Goal: Information Seeking & Learning: Learn about a topic

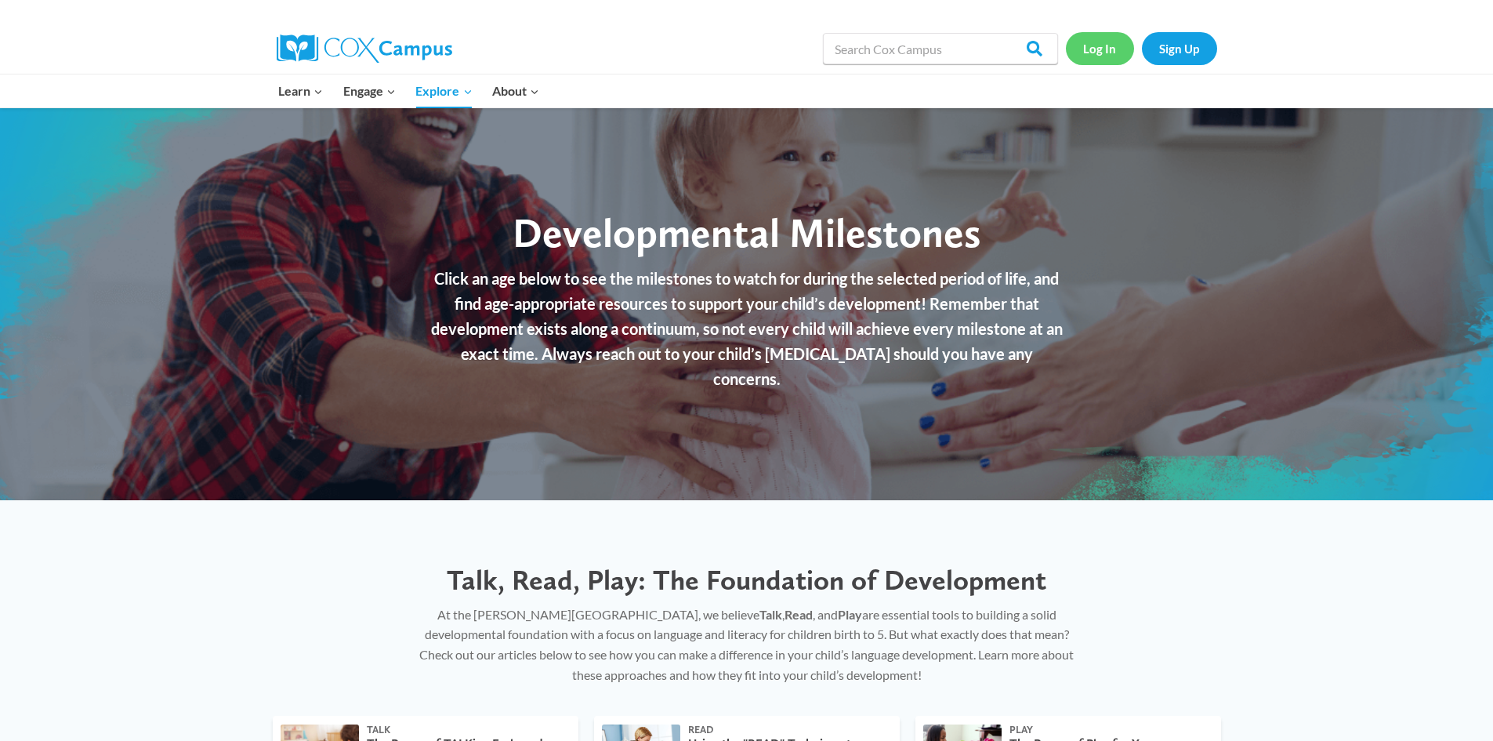
click at [1084, 51] on link "Log In" at bounding box center [1100, 48] width 68 height 32
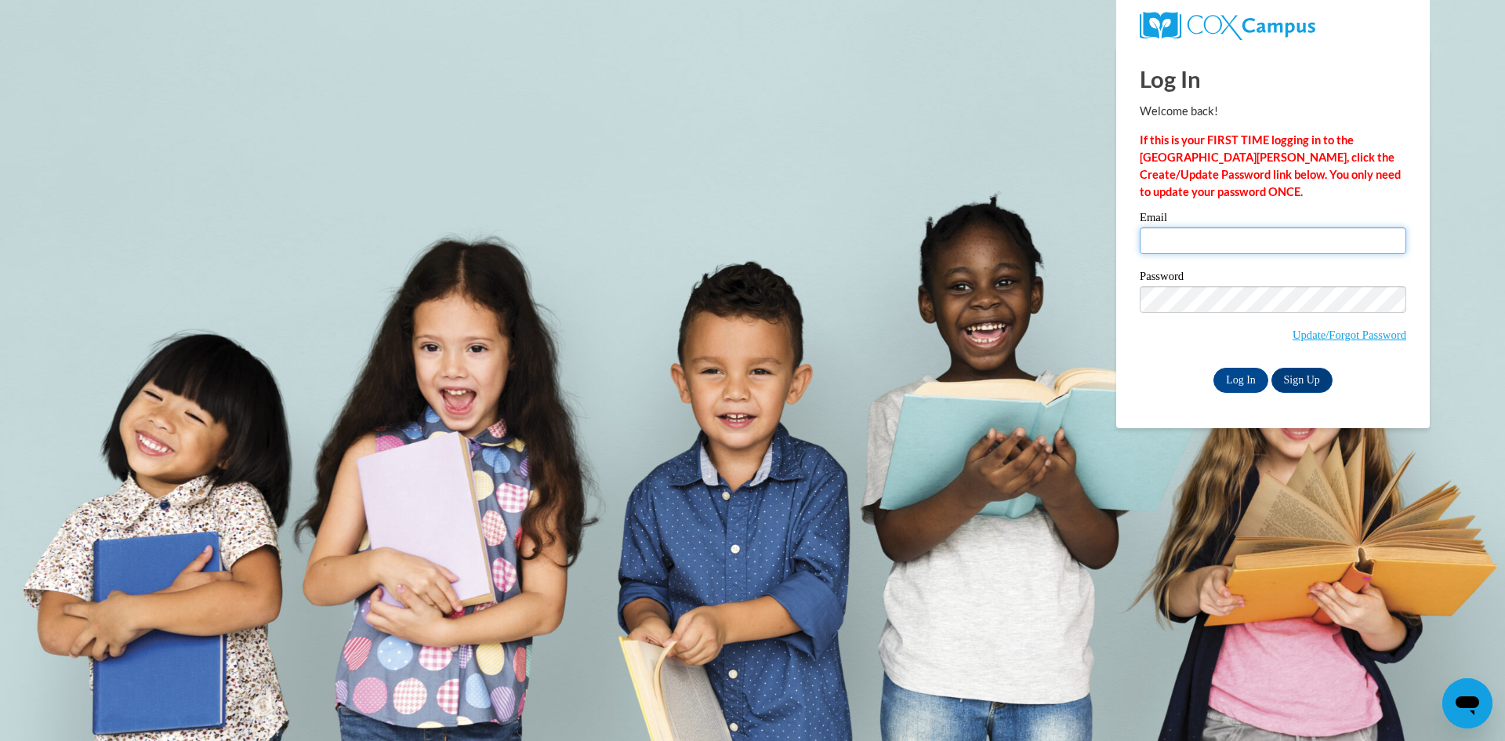
click at [1297, 233] on input "Email" at bounding box center [1273, 240] width 266 height 27
click at [1241, 224] on label "Email" at bounding box center [1273, 220] width 266 height 16
click at [1241, 227] on input "Email" at bounding box center [1273, 240] width 266 height 27
click at [1235, 247] on input "Email" at bounding box center [1273, 240] width 266 height 27
click at [1184, 245] on input "Email" at bounding box center [1273, 240] width 266 height 27
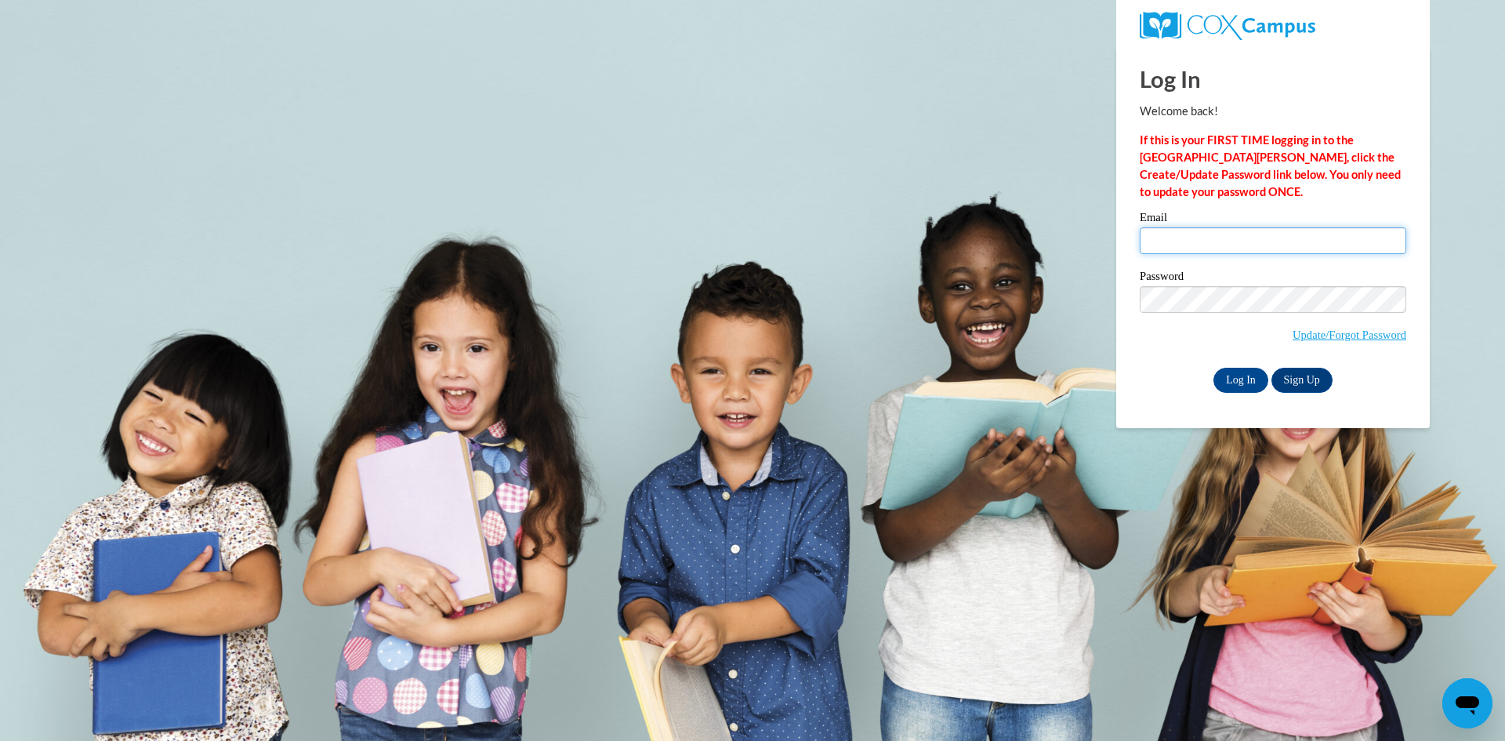
click at [1231, 237] on input "Email" at bounding box center [1273, 240] width 266 height 27
type input "kaelyn.watson@wellstar.org"
click at [1213, 368] on input "Log In" at bounding box center [1240, 380] width 55 height 25
click at [1245, 380] on input "Log In" at bounding box center [1240, 380] width 55 height 25
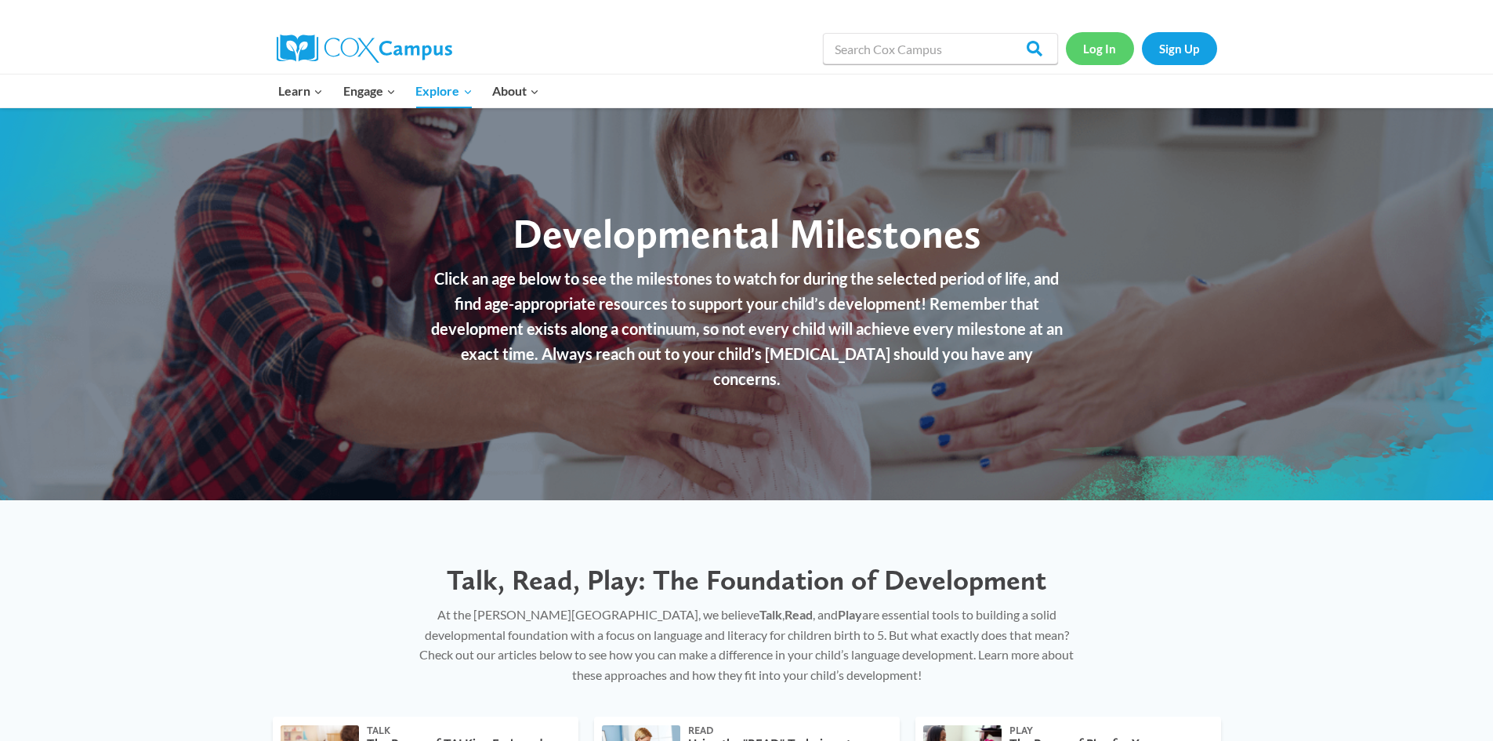
click at [1085, 48] on link "Log In" at bounding box center [1100, 48] width 68 height 32
click at [1107, 38] on link "Log In" at bounding box center [1100, 48] width 68 height 32
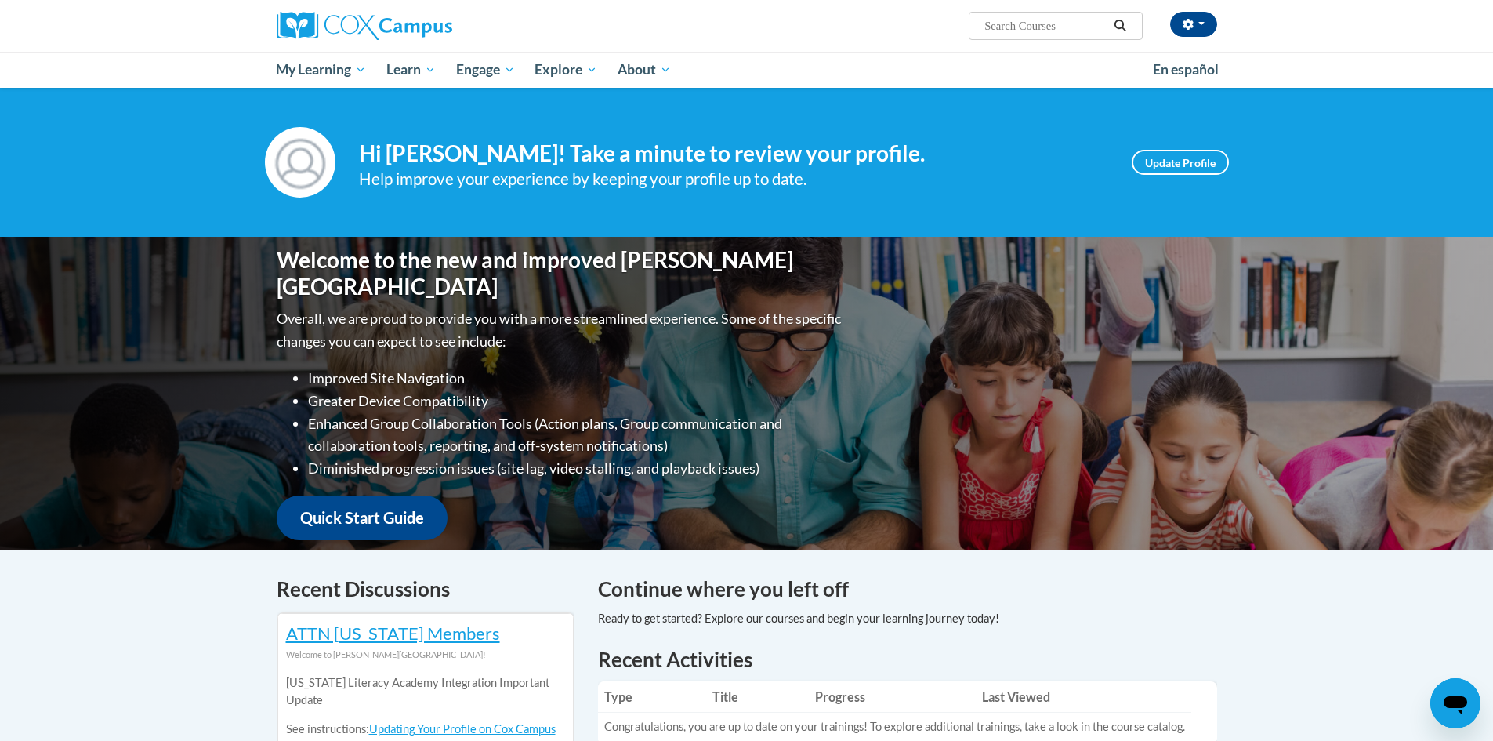
click at [1030, 35] on span "Search Search..." at bounding box center [1055, 26] width 173 height 28
click at [1039, 24] on input "Search..." at bounding box center [1045, 25] width 125 height 19
type input "developmental milestones"
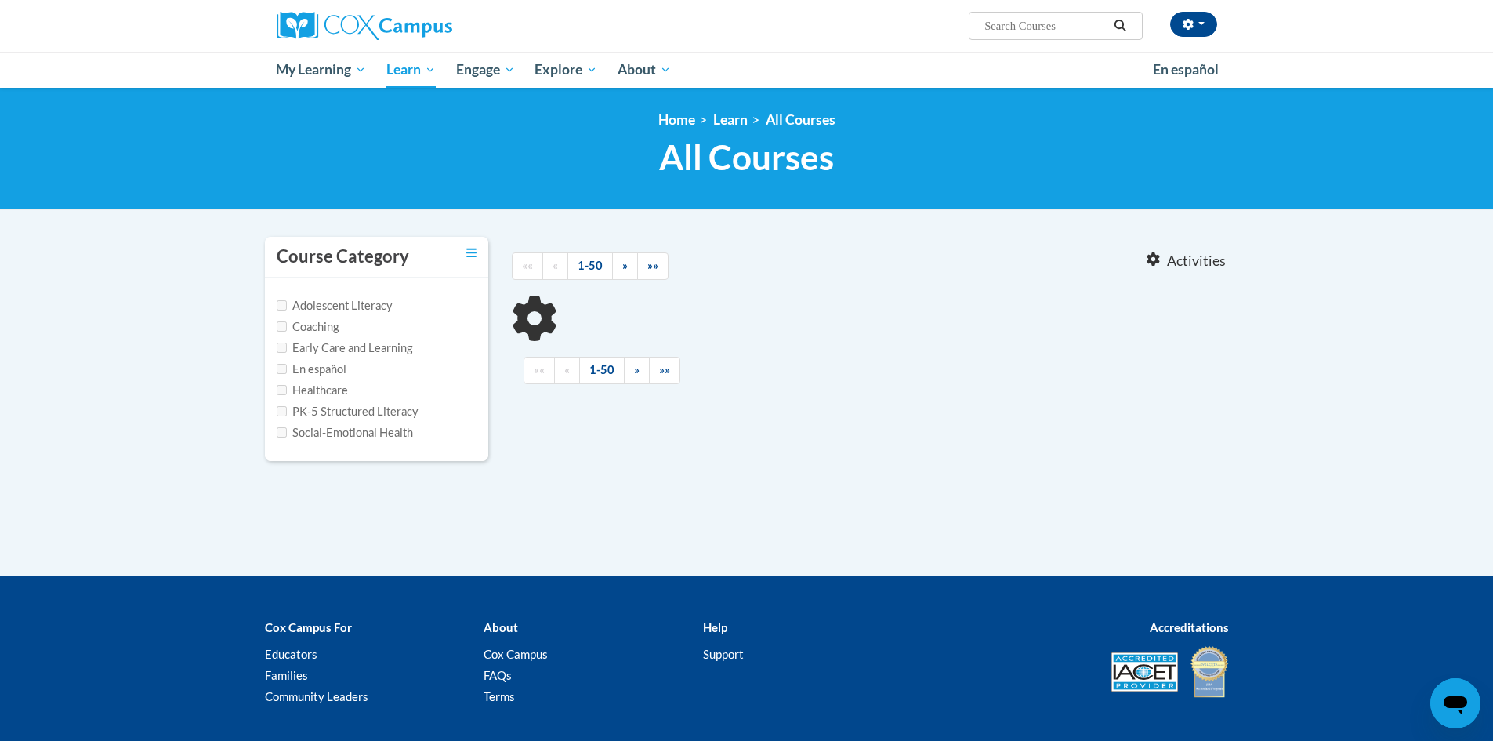
type input "developmental milestones"
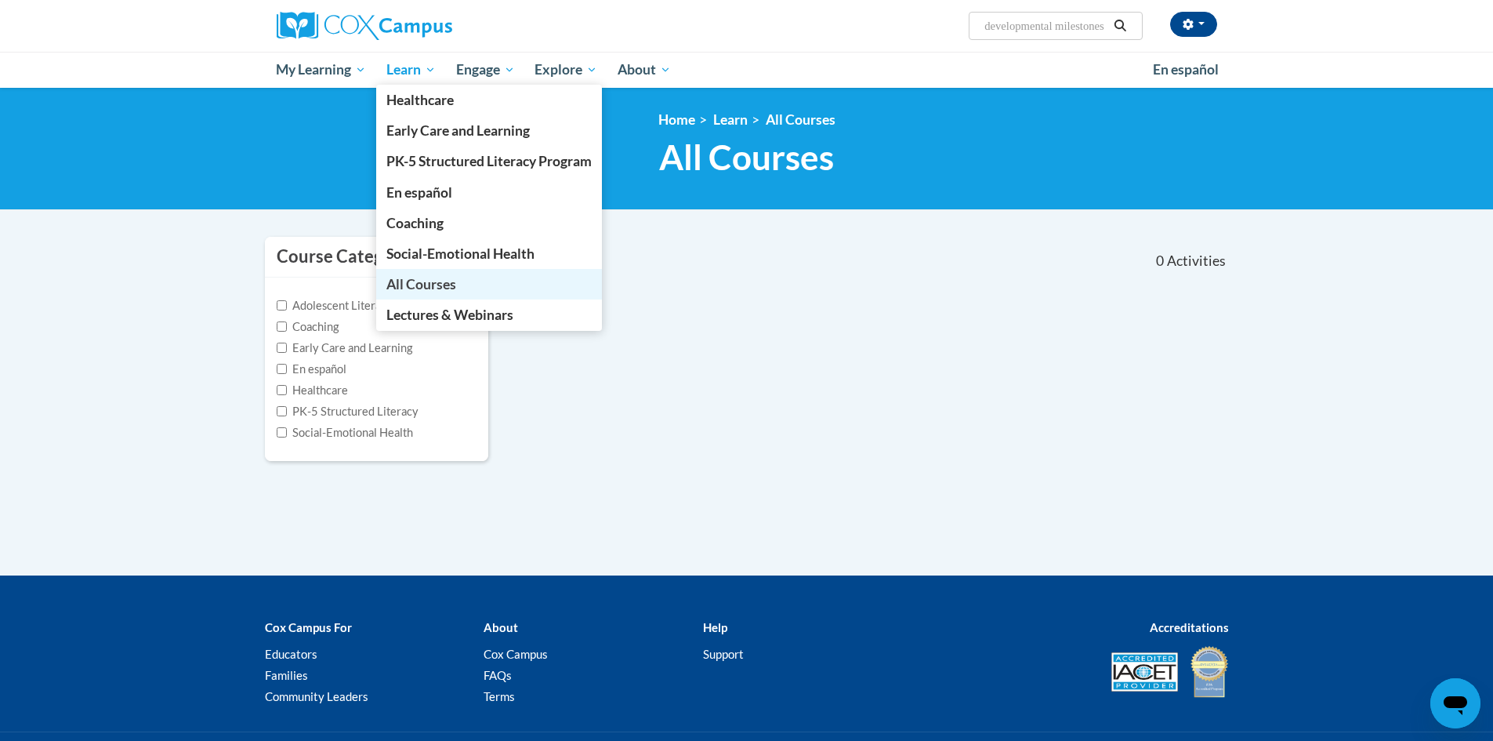
click at [432, 285] on span "All Courses" at bounding box center [421, 284] width 70 height 16
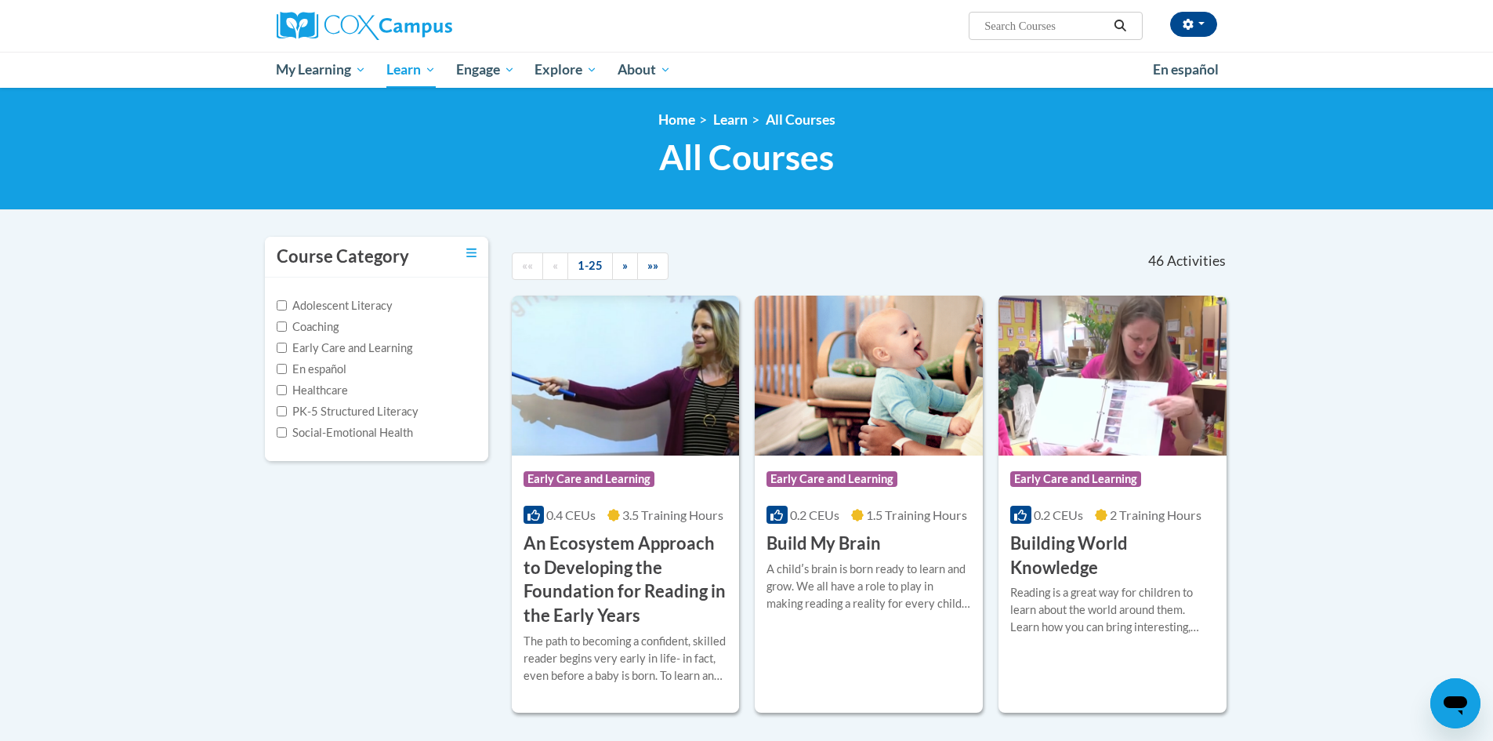
click at [329, 386] on label "Healthcare" at bounding box center [312, 390] width 71 height 17
click at [287, 386] on input "Healthcare" at bounding box center [282, 390] width 10 height 10
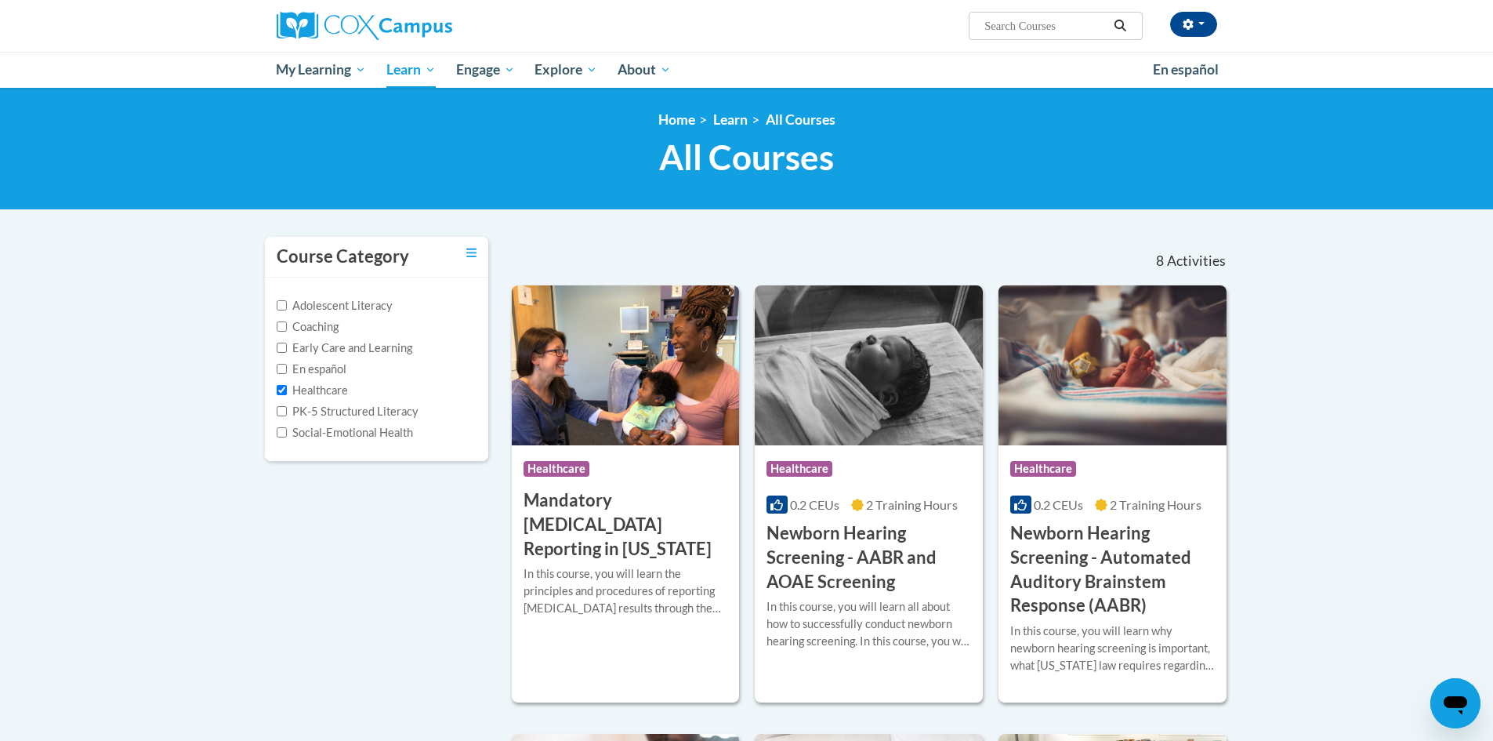
click at [304, 389] on label "Healthcare" at bounding box center [312, 390] width 71 height 17
click at [287, 389] on input "Healthcare" at bounding box center [282, 390] width 10 height 10
checkbox input "false"
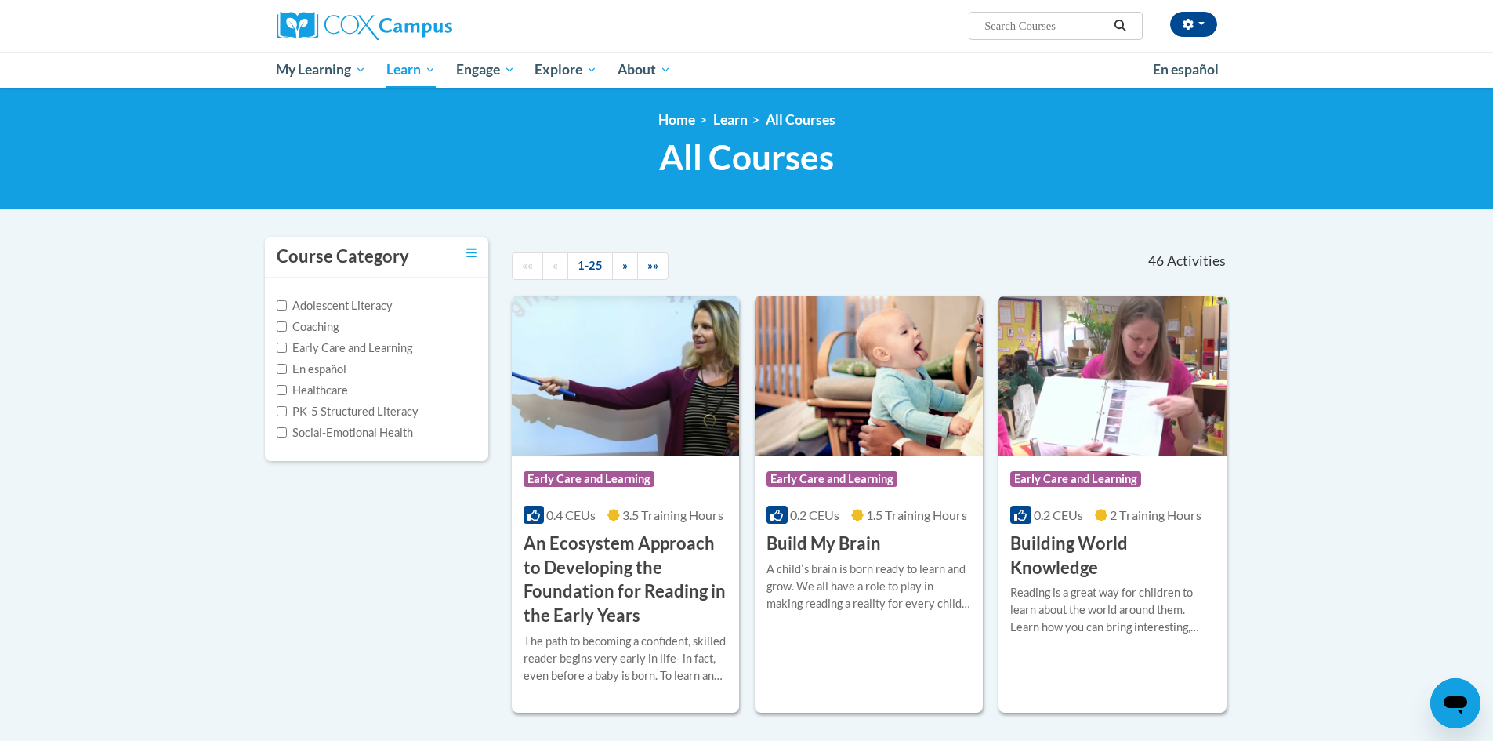
click at [357, 346] on label "Early Care and Learning" at bounding box center [345, 347] width 136 height 17
click at [287, 346] on input "Early Care and Learning" at bounding box center [282, 347] width 10 height 10
checkbox input "true"
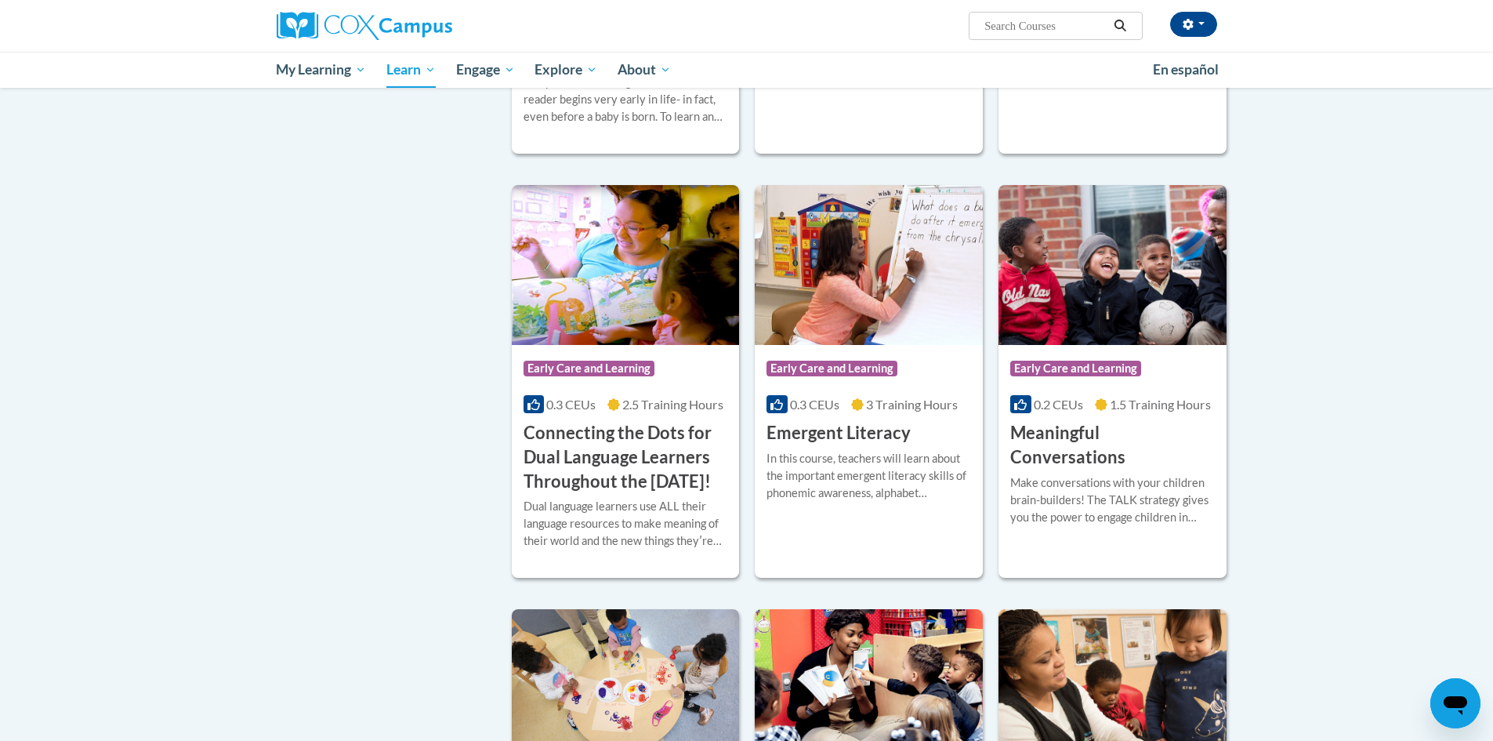
scroll to position [78, 0]
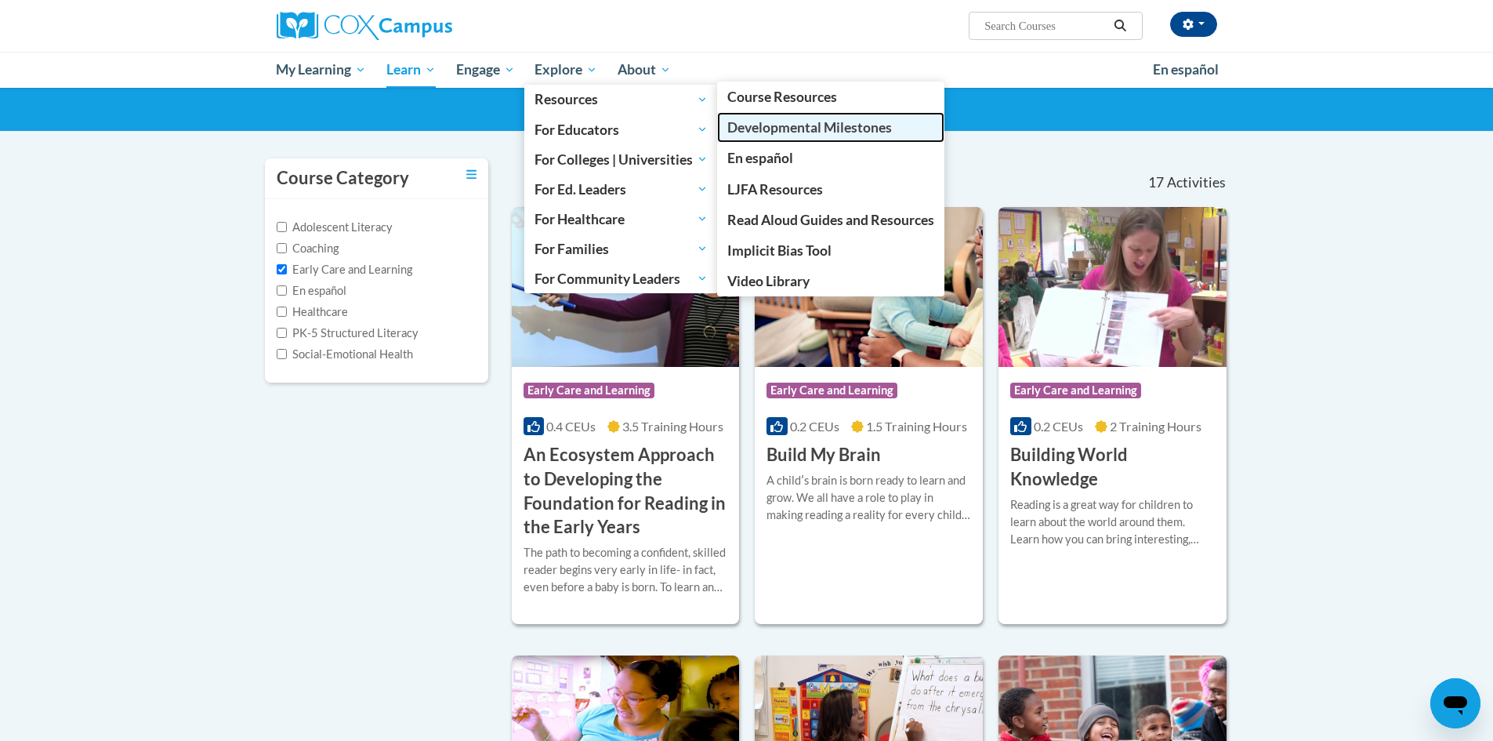
click at [827, 128] on span "Developmental Milestones" at bounding box center [809, 127] width 165 height 16
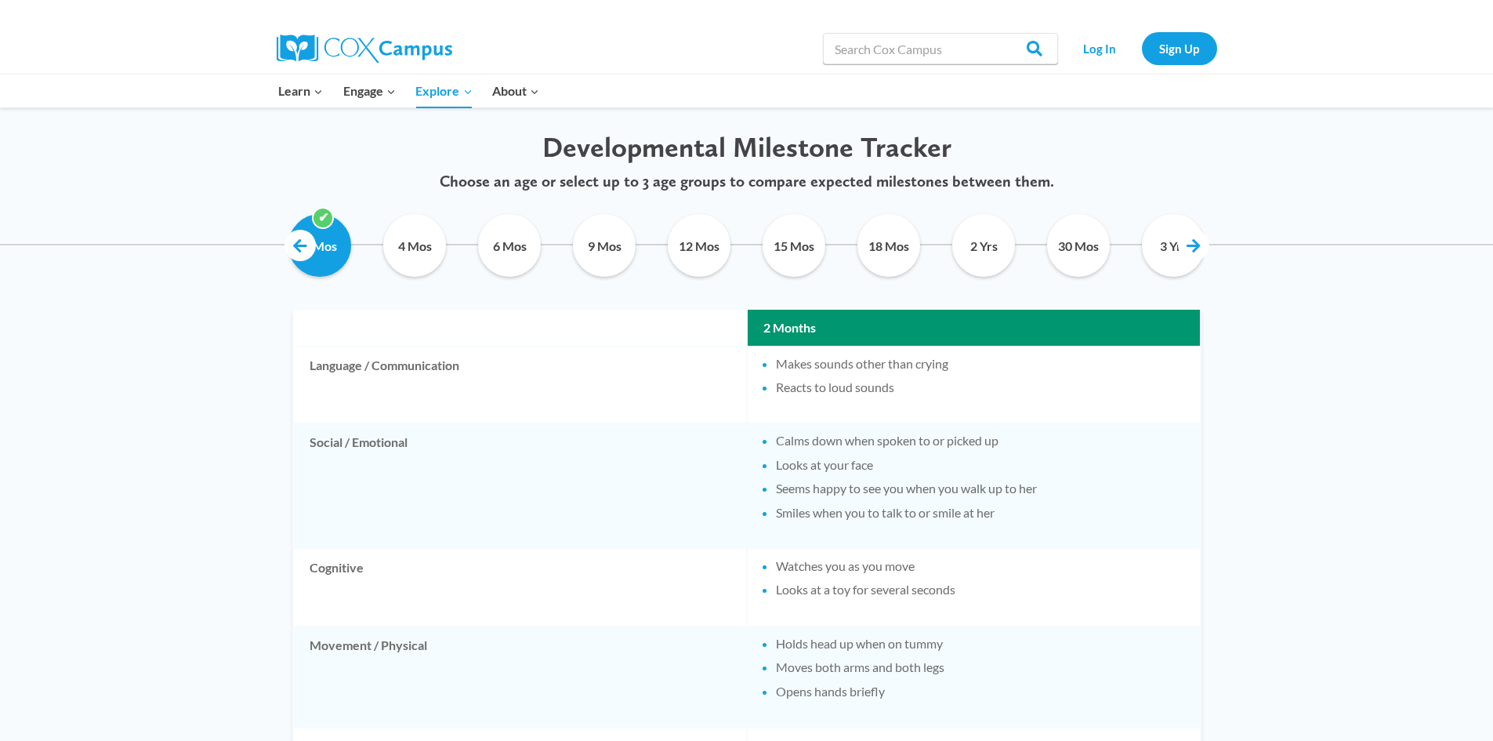
scroll to position [735, 0]
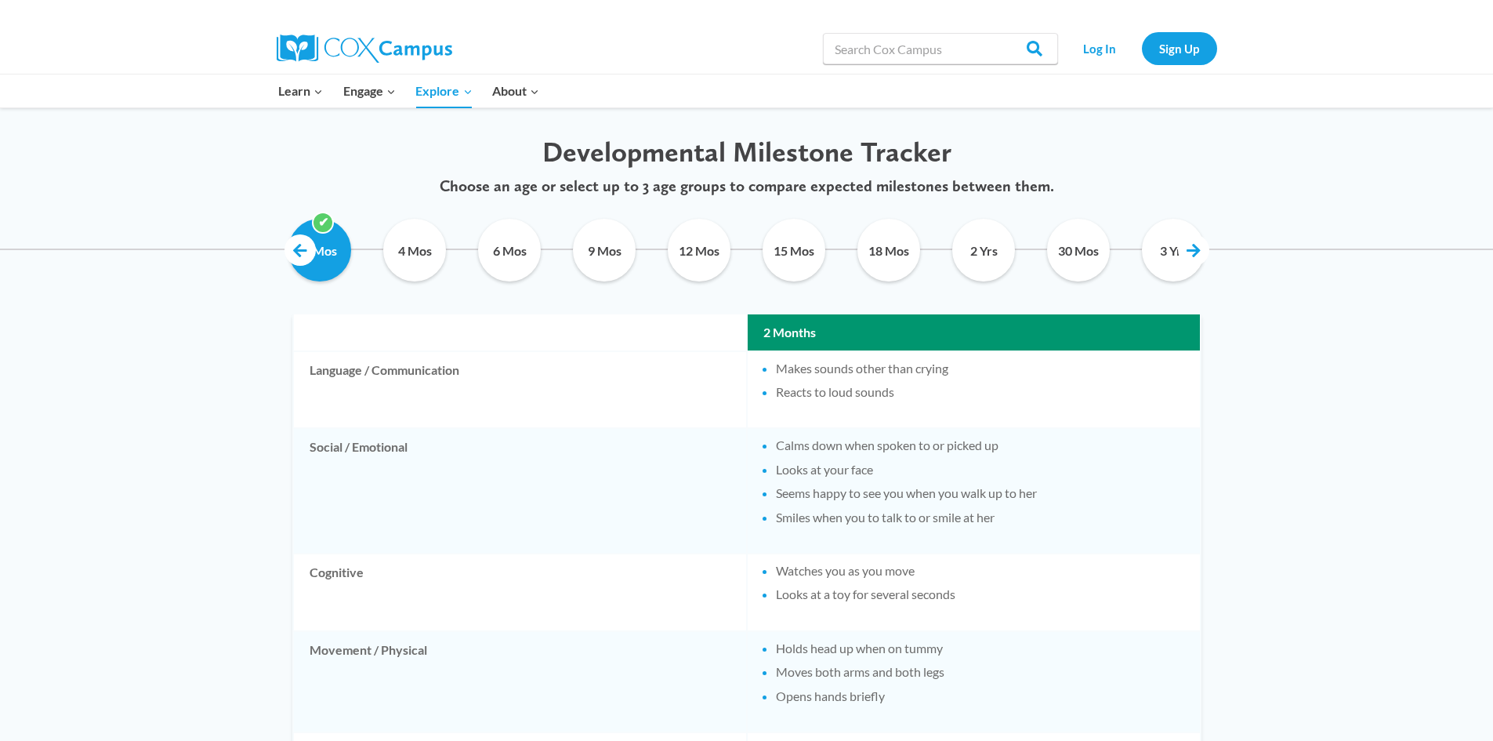
scroll to position [784, 0]
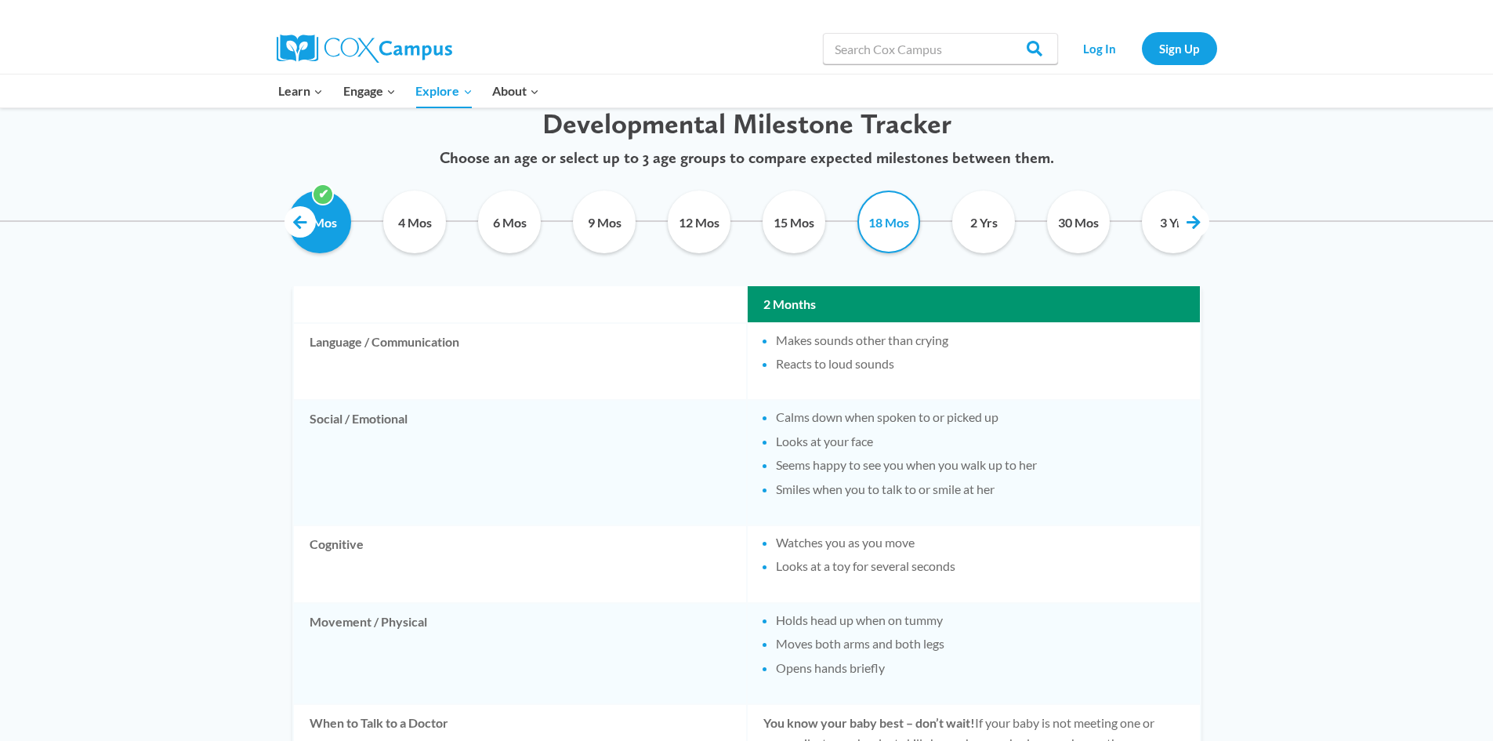
click at [903, 221] on input "18 Mos" at bounding box center [889, 221] width 71 height 63
checkbox input "true"
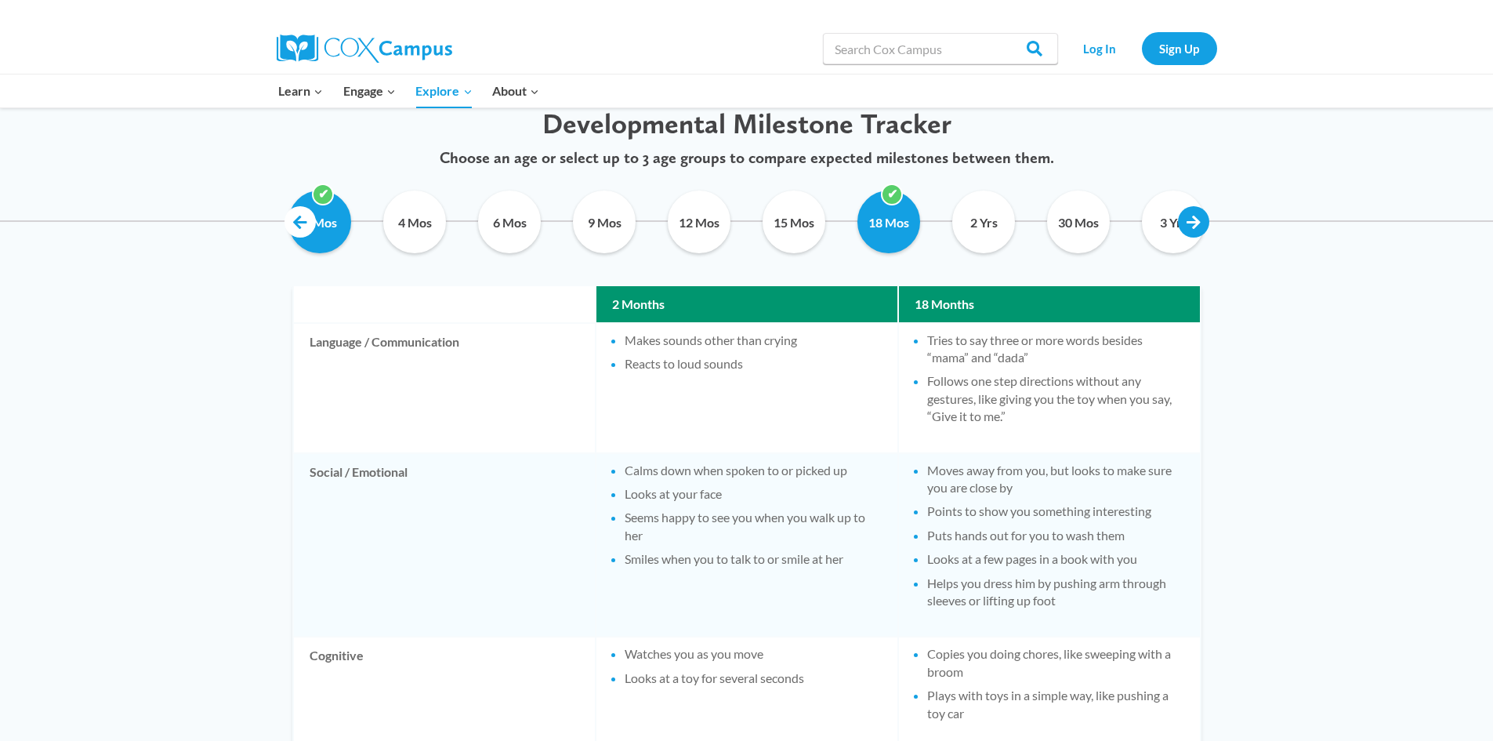
click at [1200, 219] on link at bounding box center [1193, 221] width 31 height 31
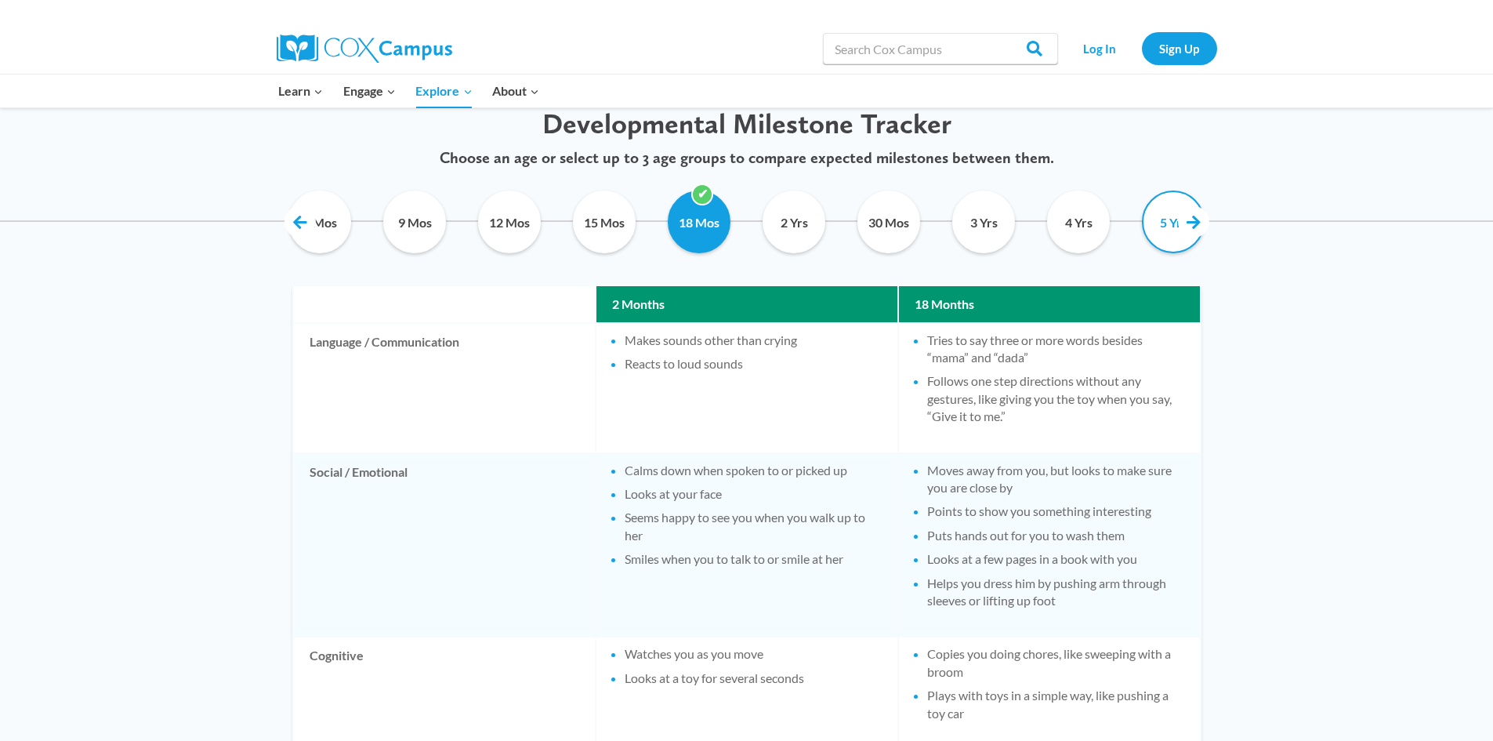
click at [1169, 224] on input "5 Yrs" at bounding box center [1173, 221] width 71 height 63
checkbox input "true"
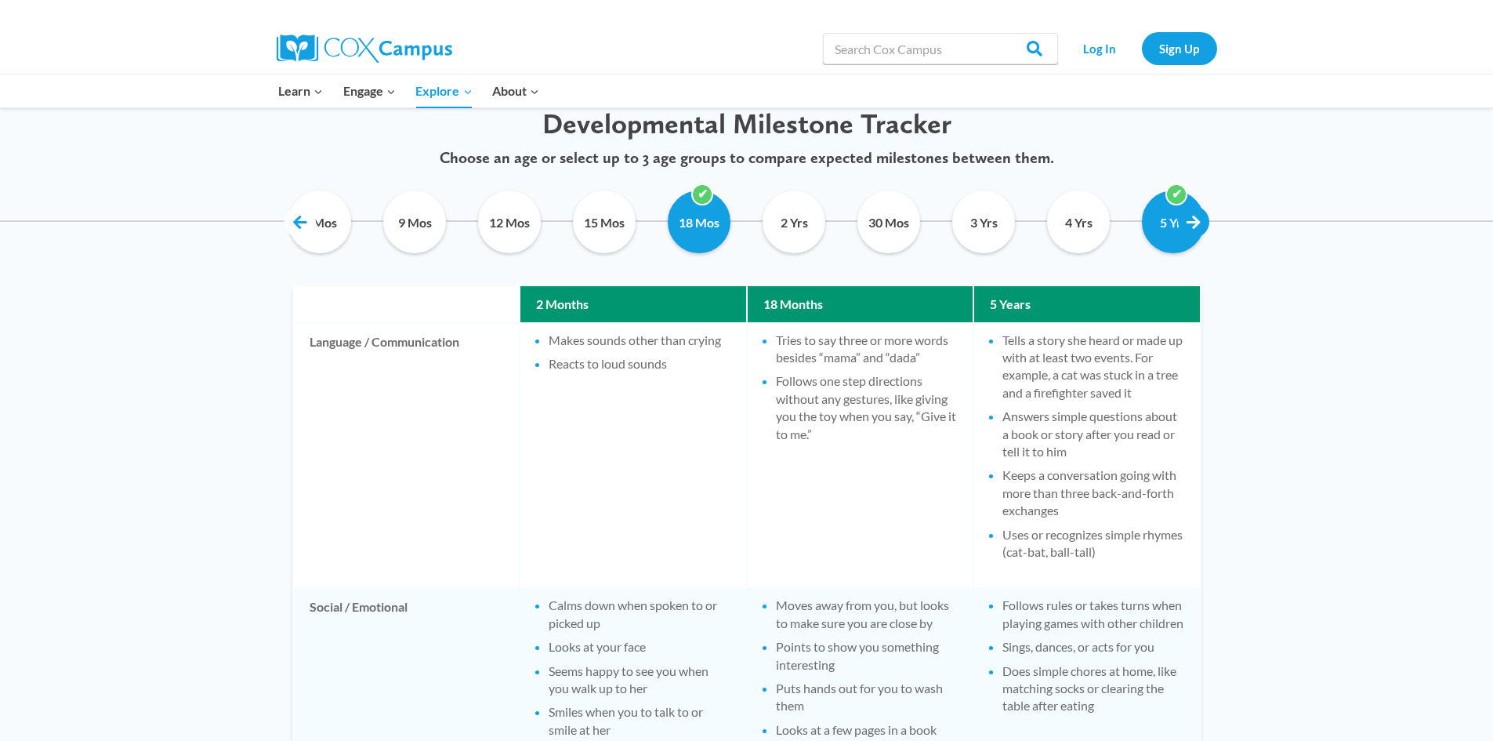
click at [1188, 221] on link at bounding box center [1193, 221] width 31 height 31
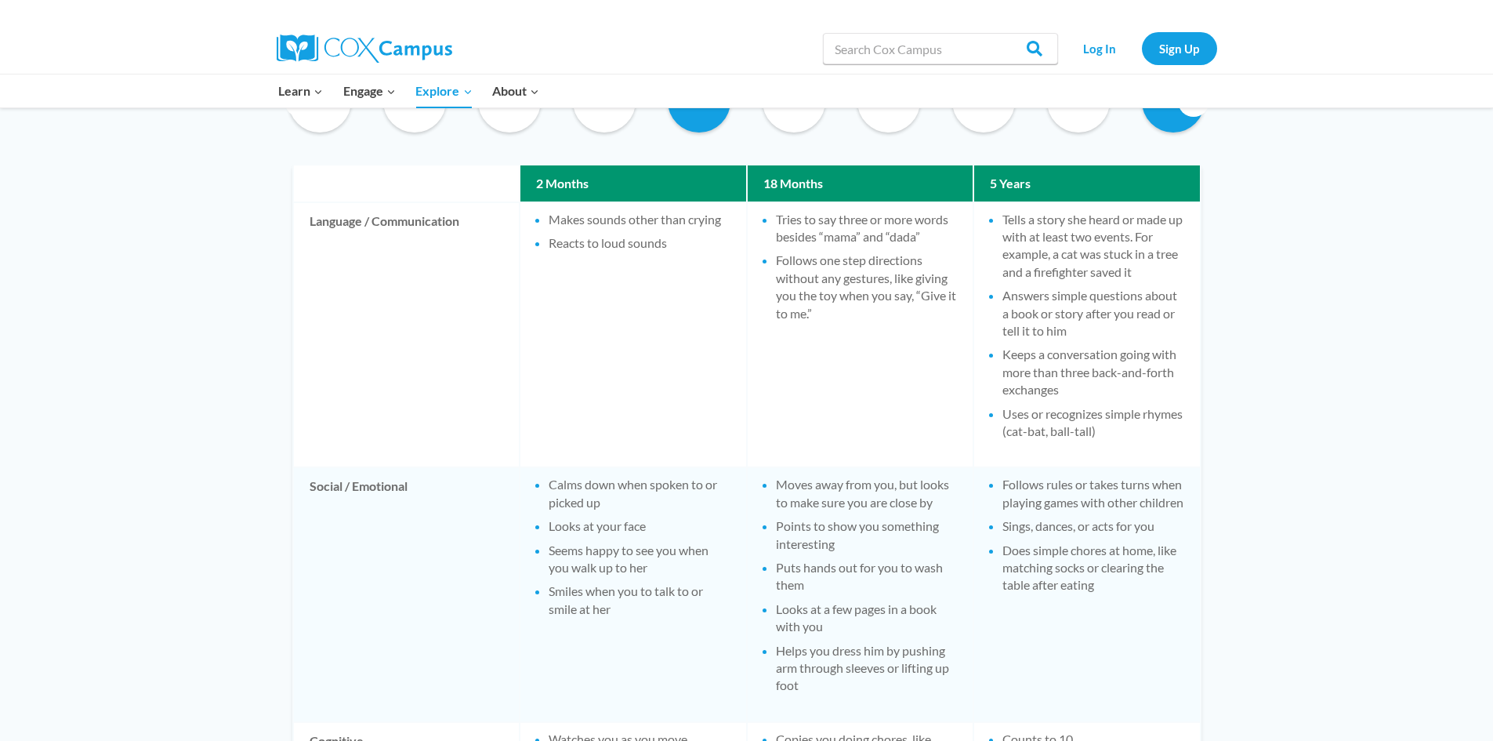
scroll to position [940, 0]
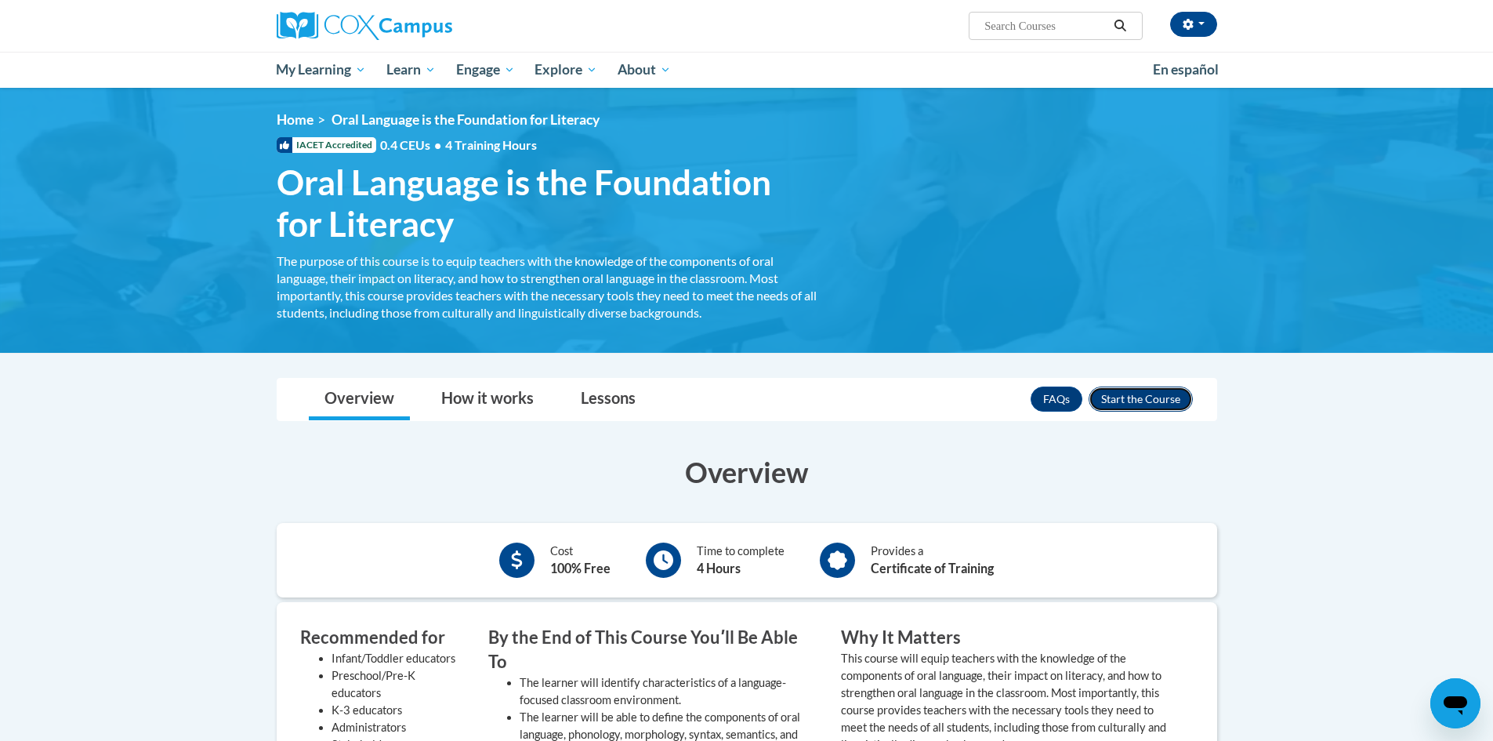
click at [1153, 402] on button "Enroll" at bounding box center [1141, 398] width 104 height 25
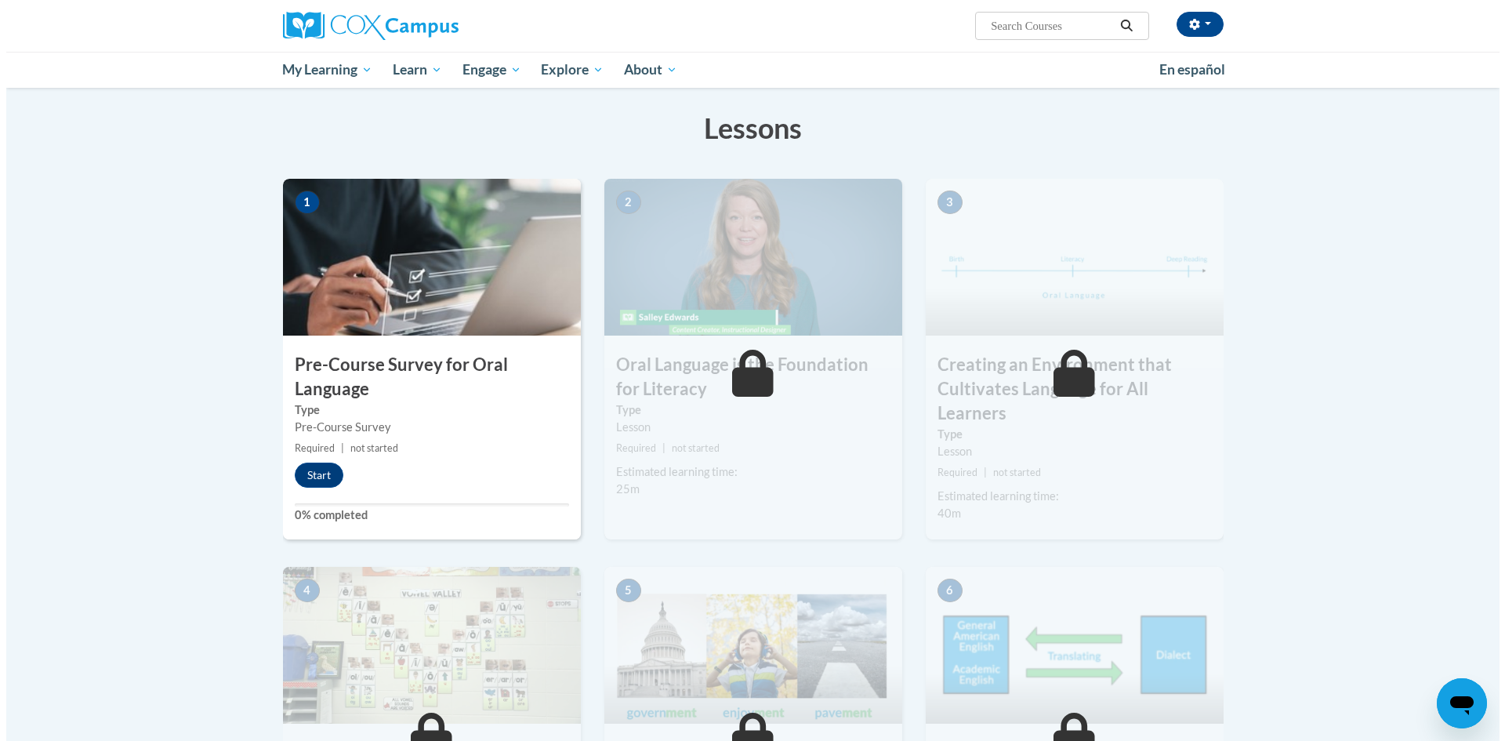
scroll to position [157, 0]
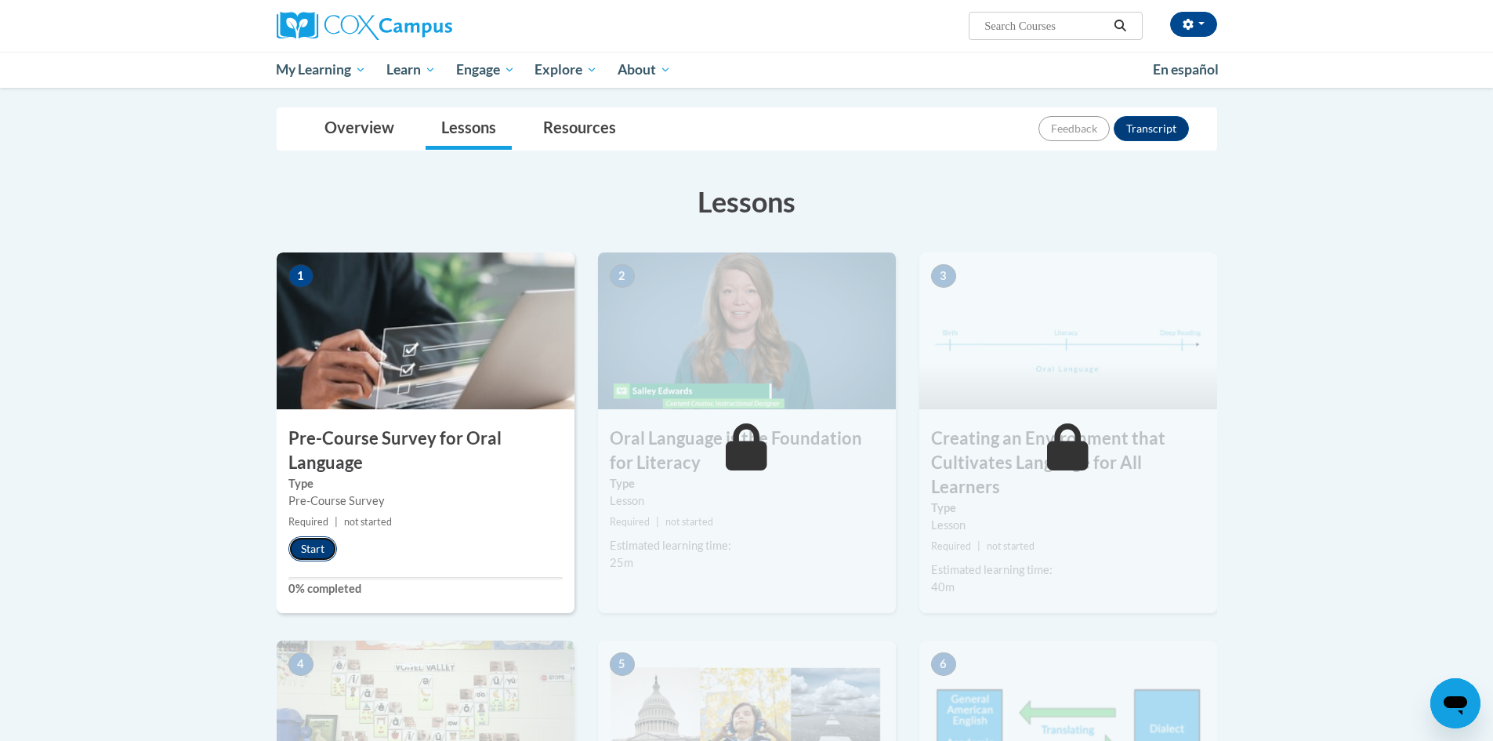
click at [326, 546] on button "Start" at bounding box center [312, 548] width 49 height 25
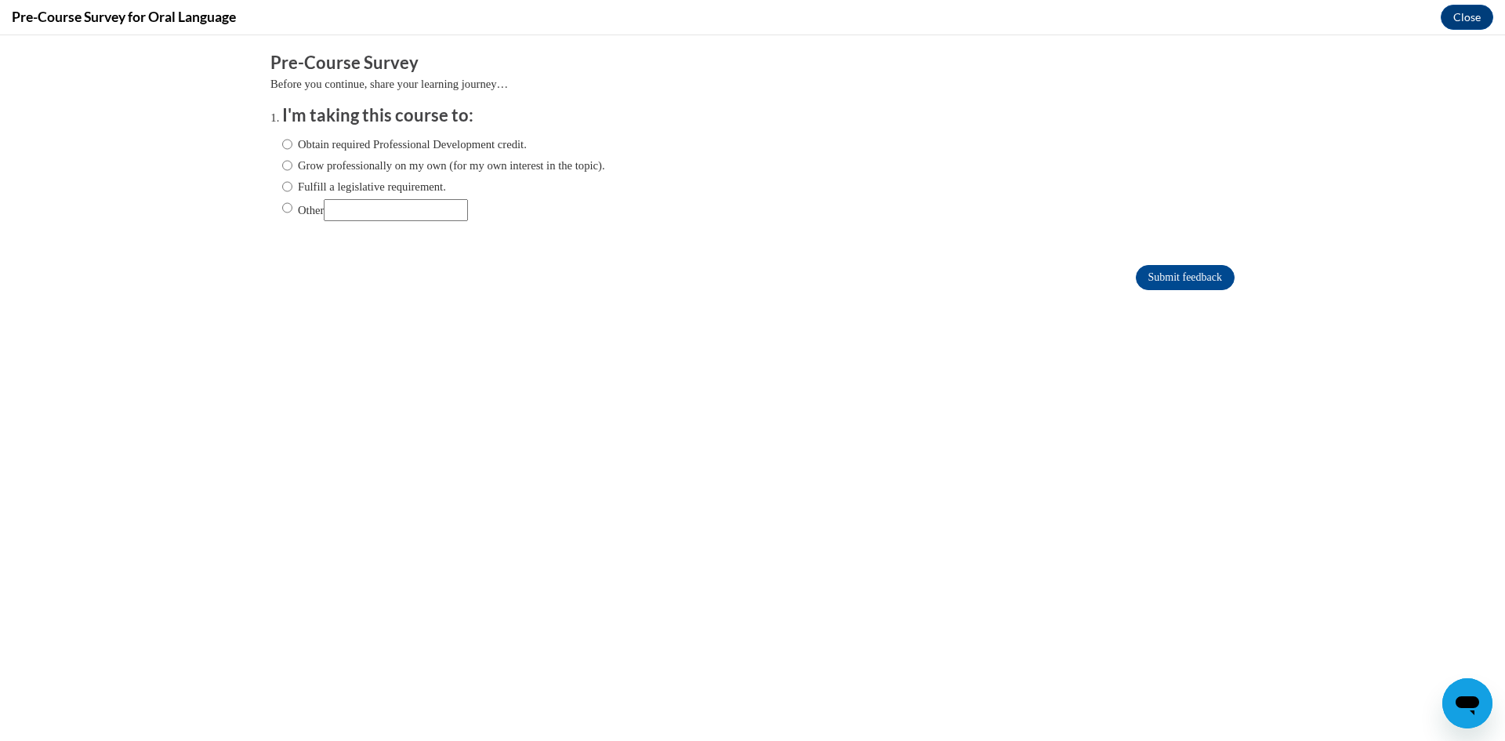
scroll to position [0, 0]
click at [378, 141] on label "Obtain required Professional Development credit." at bounding box center [404, 144] width 245 height 17
click at [292, 141] on input "Obtain required Professional Development credit." at bounding box center [287, 144] width 10 height 17
radio input "true"
click at [1203, 278] on input "Submit feedback" at bounding box center [1185, 277] width 99 height 25
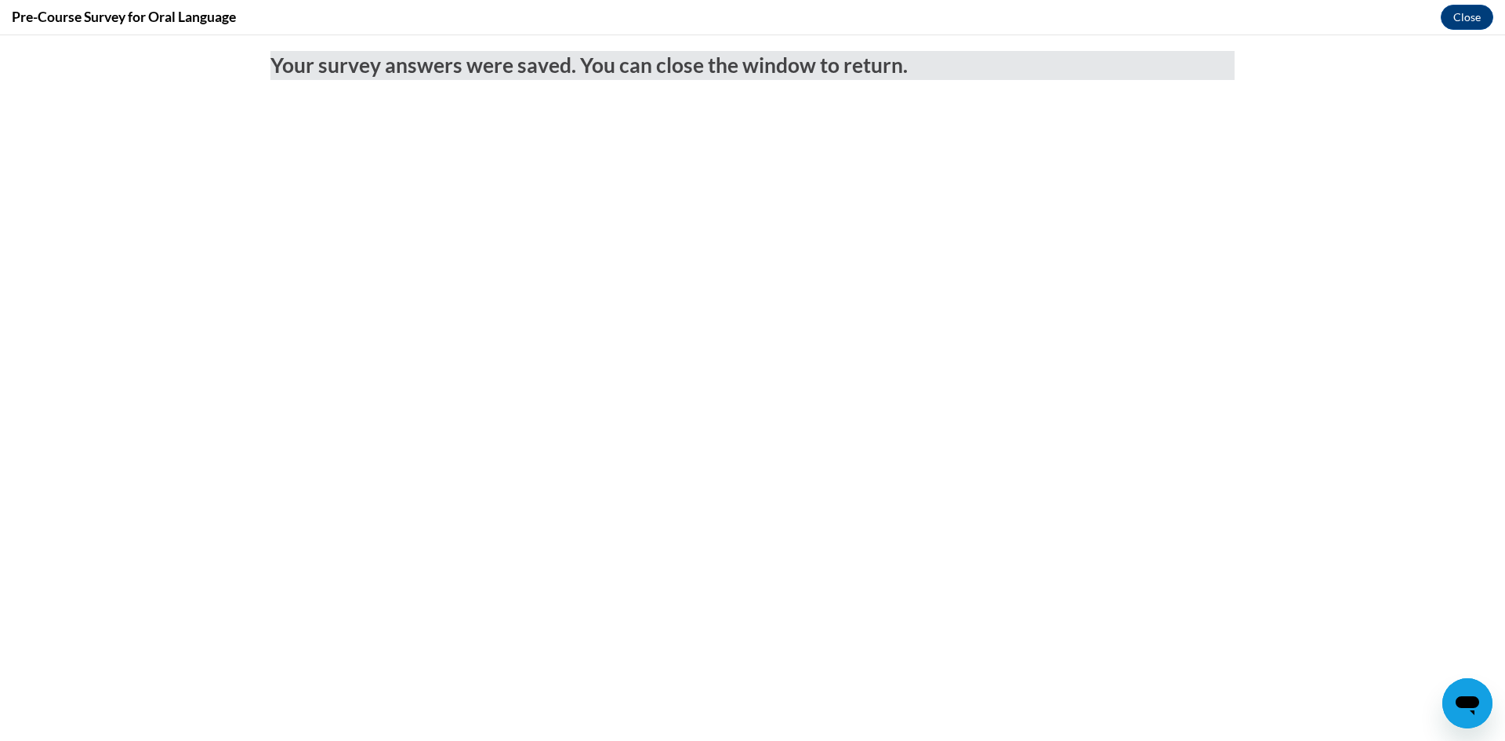
click at [1492, 28] on div "Pre-Course Survey for Oral Language Close" at bounding box center [752, 17] width 1505 height 35
click at [1470, 14] on button "Close" at bounding box center [1467, 17] width 53 height 25
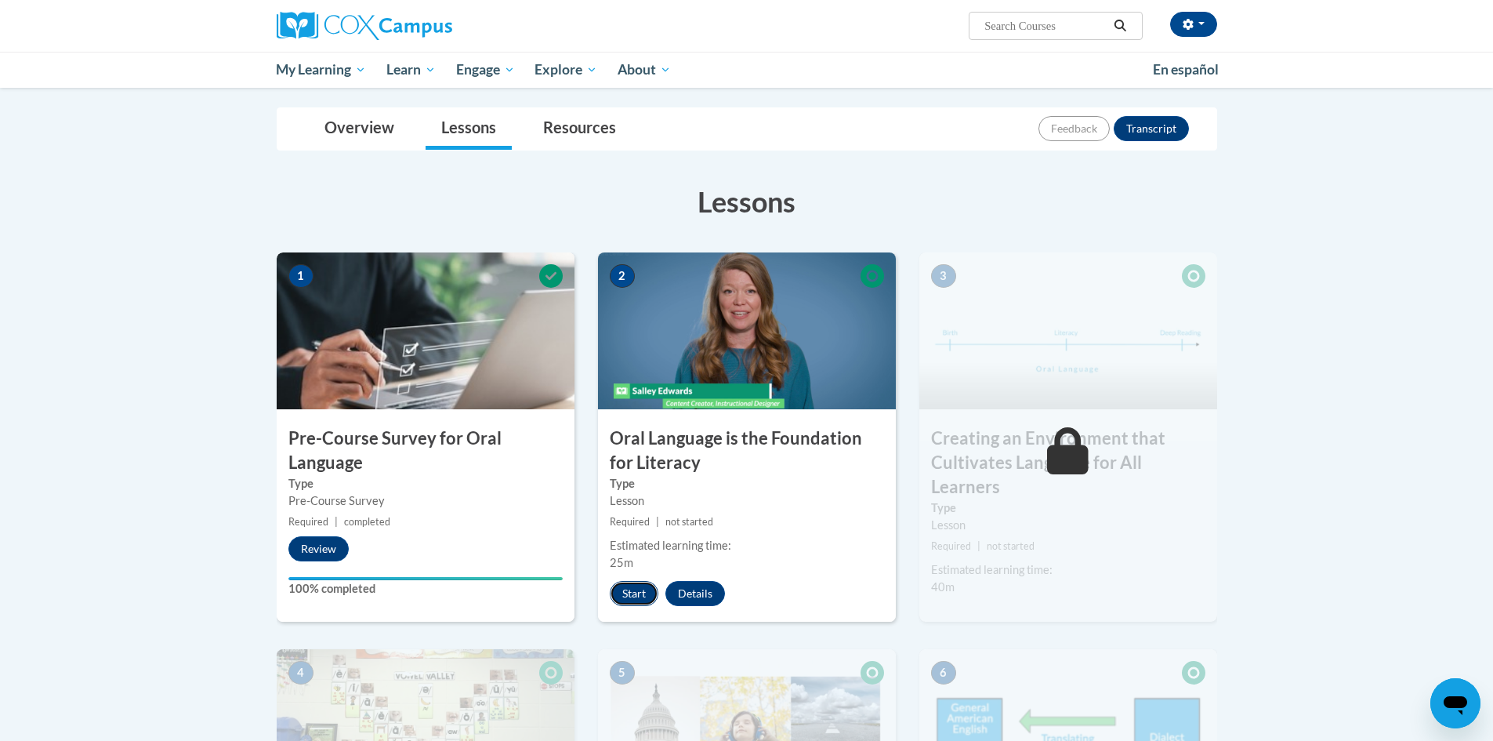
click at [623, 599] on button "Start" at bounding box center [634, 593] width 49 height 25
